Goal: Task Accomplishment & Management: Complete application form

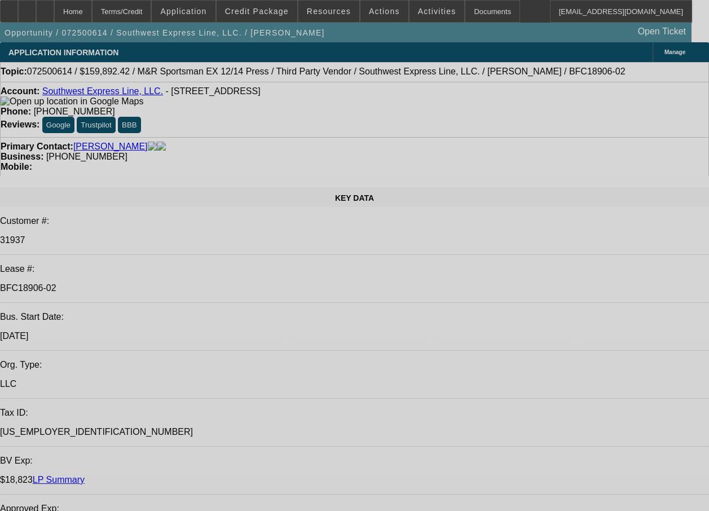
select select "0"
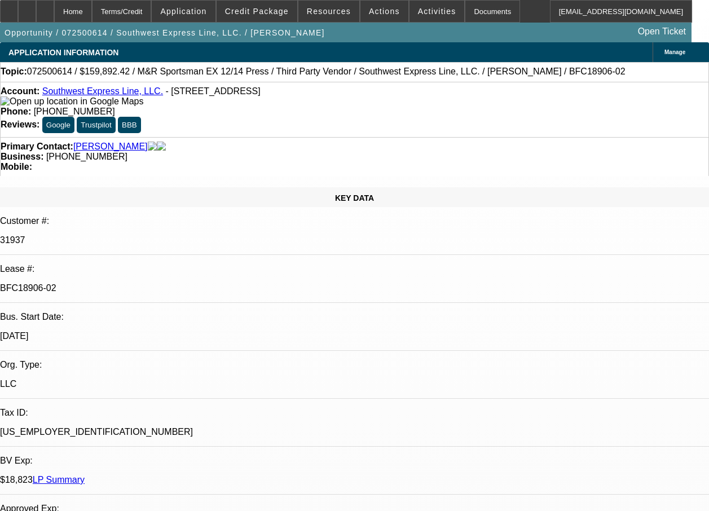
select select "0"
select select "0.1"
select select "0"
select select "0.1"
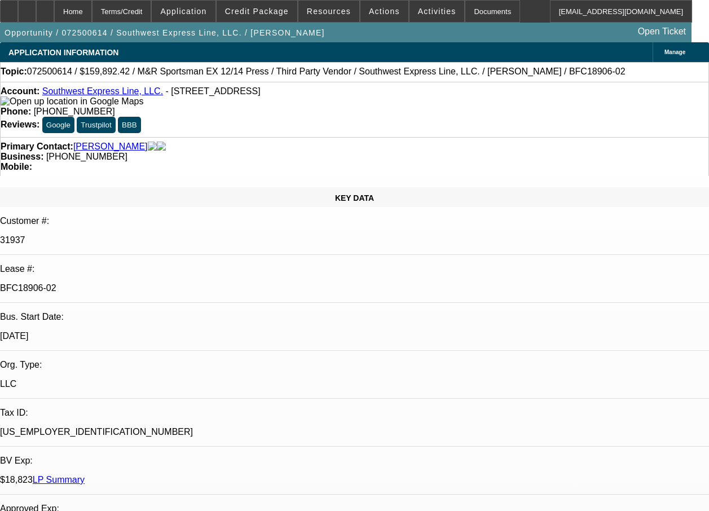
select select "0"
select select "0.1"
select select "0"
select select "2"
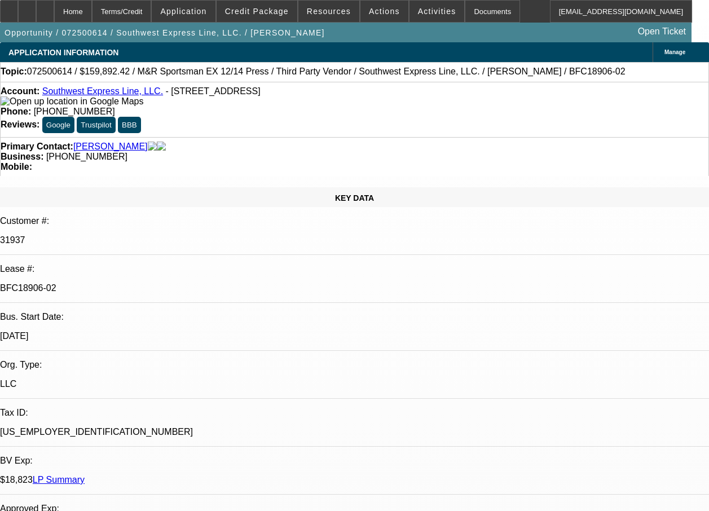
select select "0.1"
select select "1"
select select "2"
select select "4"
select select "1"
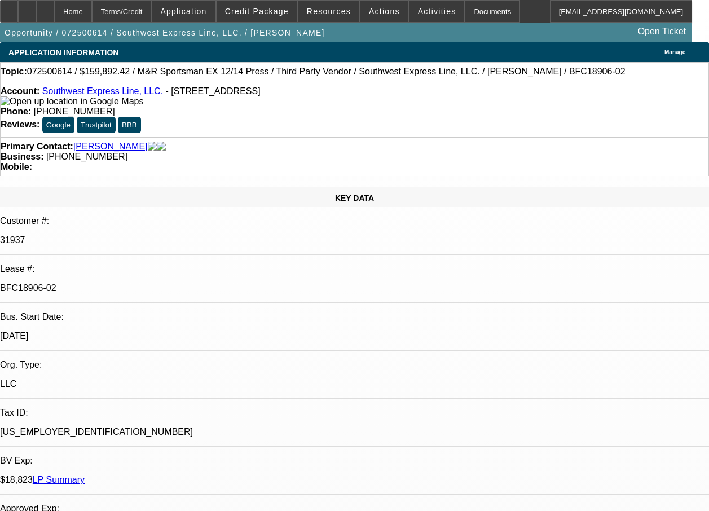
select select "2"
select select "4"
select select "1"
select select "2"
select select "4"
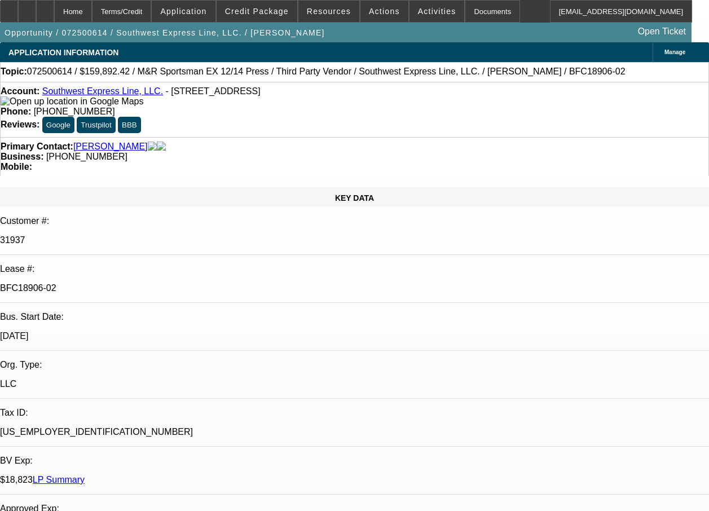
select select "1"
select select "2"
select select "4"
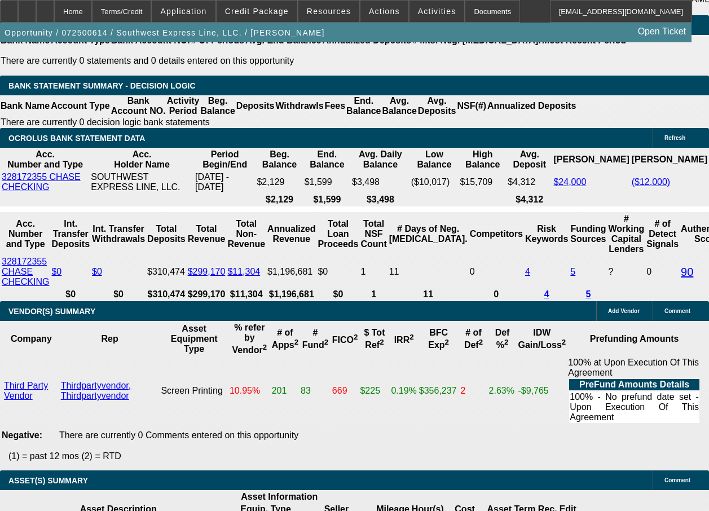
scroll to position [2679, 0]
